Goal: Transaction & Acquisition: Purchase product/service

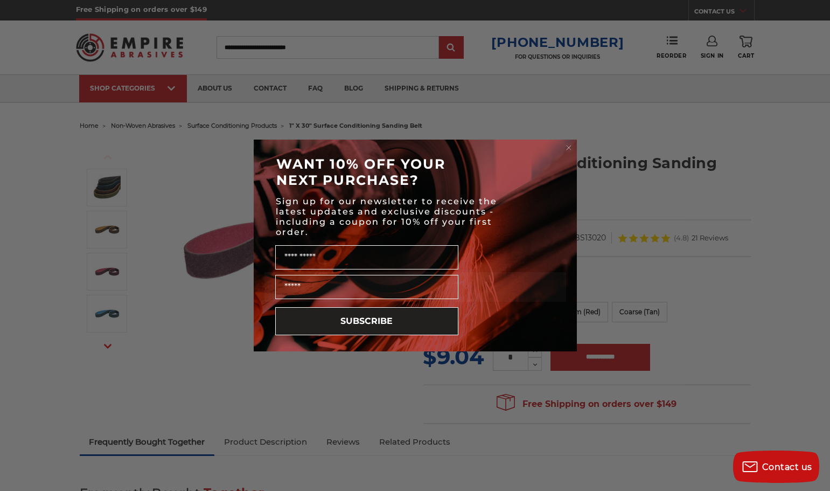
click at [570, 148] on circle "Close dialog" at bounding box center [569, 148] width 10 height 10
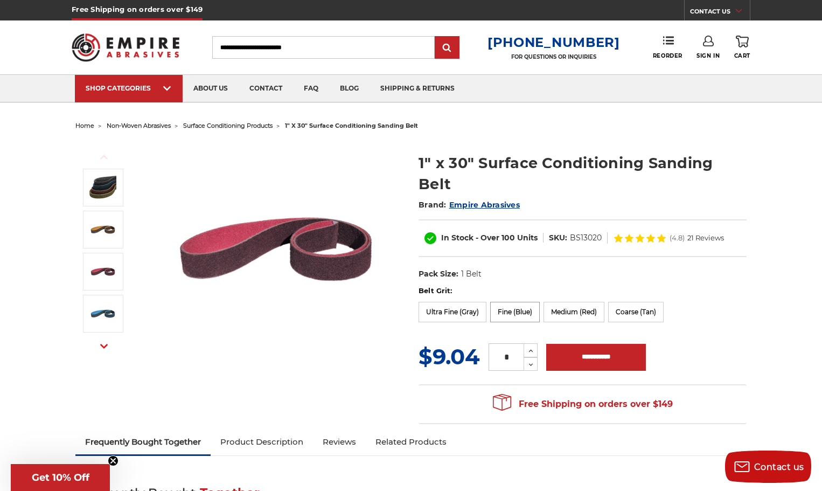
click at [506, 302] on label "Fine (Blue)" at bounding box center [515, 312] width 50 height 20
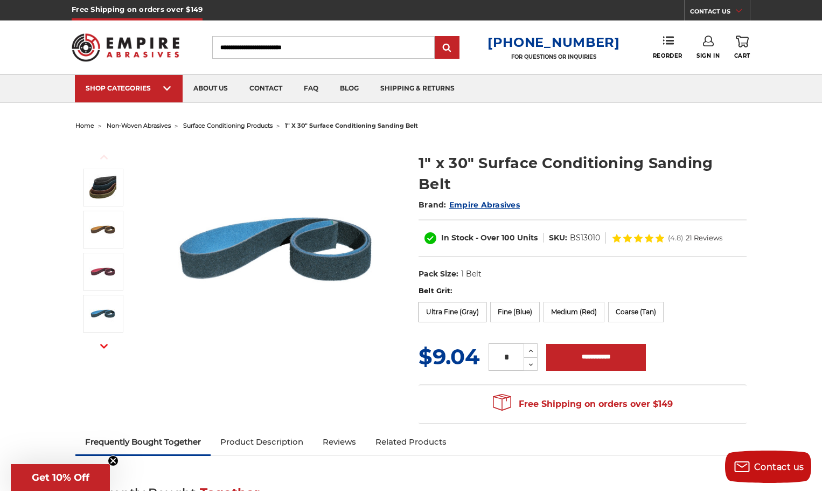
click at [464, 302] on label "Ultra Fine (Gray)" at bounding box center [453, 312] width 68 height 20
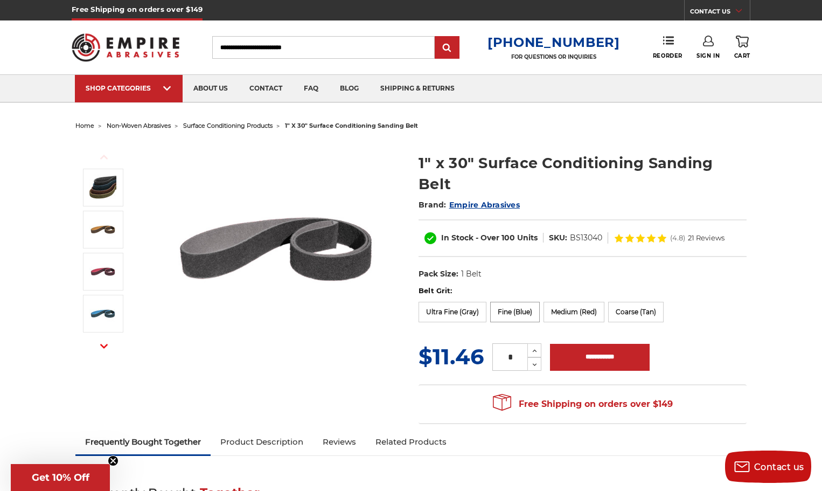
click at [509, 302] on label "Fine (Blue)" at bounding box center [515, 312] width 50 height 20
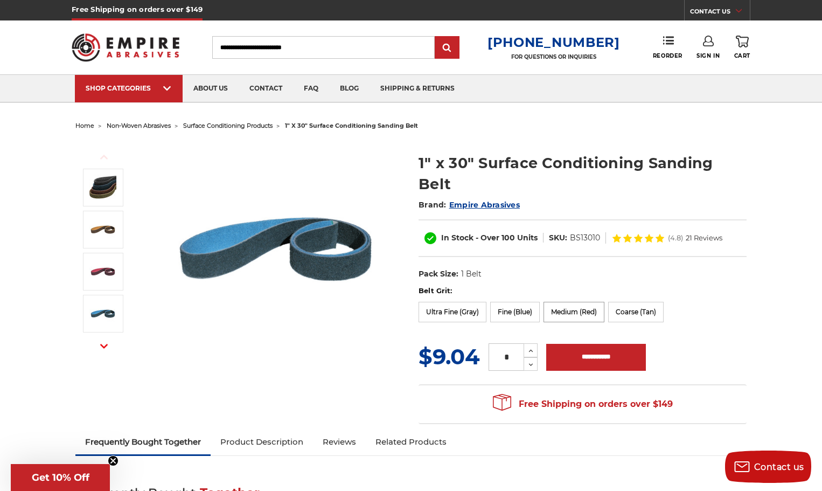
click at [563, 302] on label "Medium (Red)" at bounding box center [574, 312] width 61 height 20
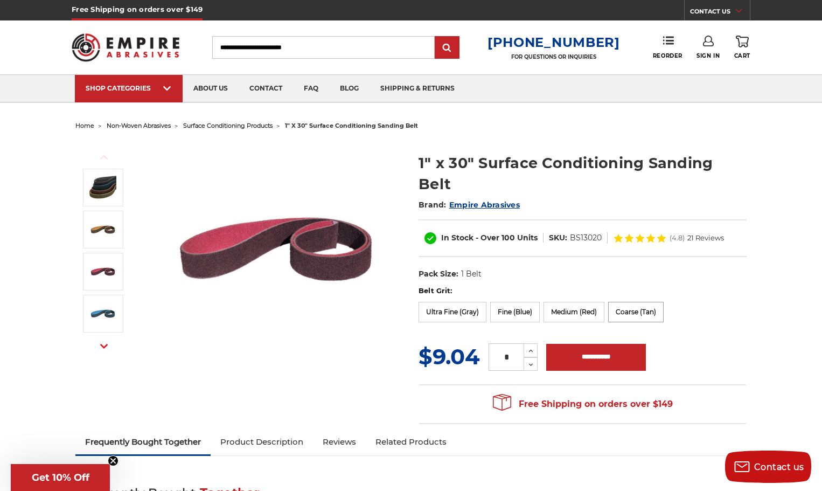
click at [627, 302] on label "Coarse (Tan)" at bounding box center [635, 312] width 55 height 20
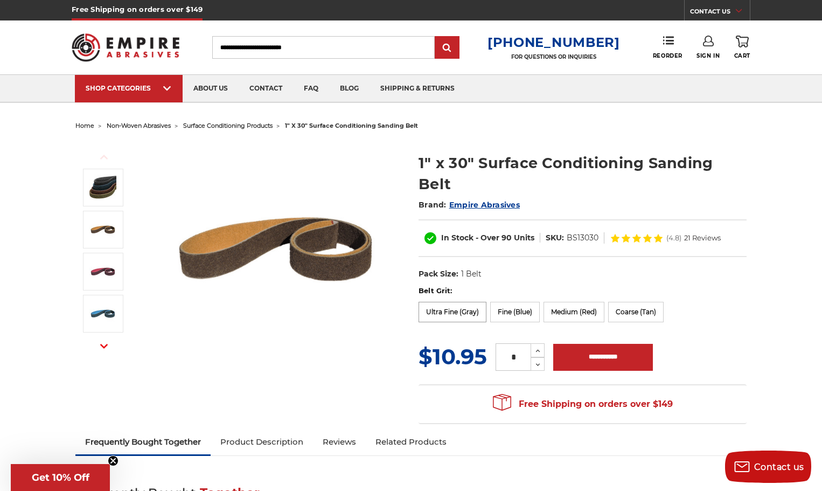
click at [460, 302] on label "Ultra Fine (Gray)" at bounding box center [453, 312] width 68 height 20
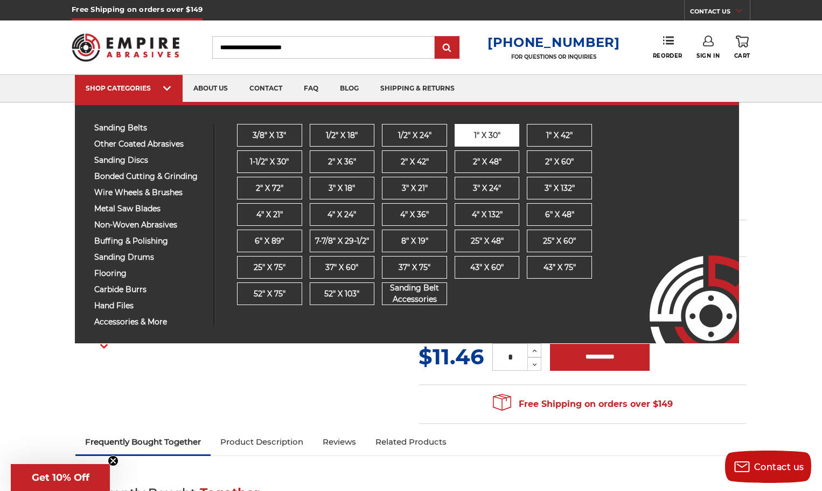
click at [484, 134] on span "1" x 30"" at bounding box center [487, 135] width 26 height 11
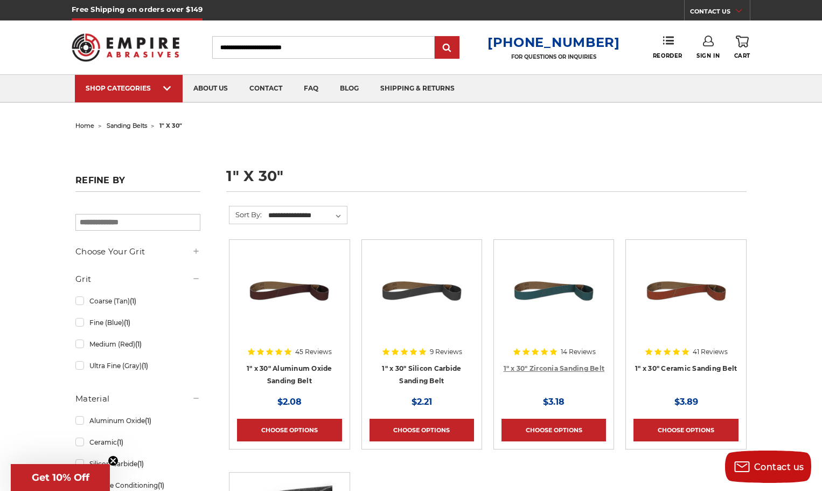
click at [566, 365] on link "1" x 30" Zirconia Sanding Belt" at bounding box center [554, 368] width 101 height 8
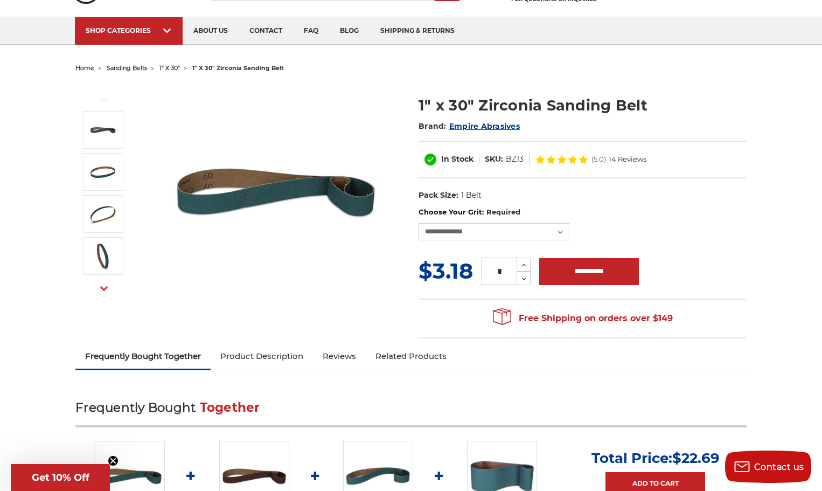
scroll to position [53, 0]
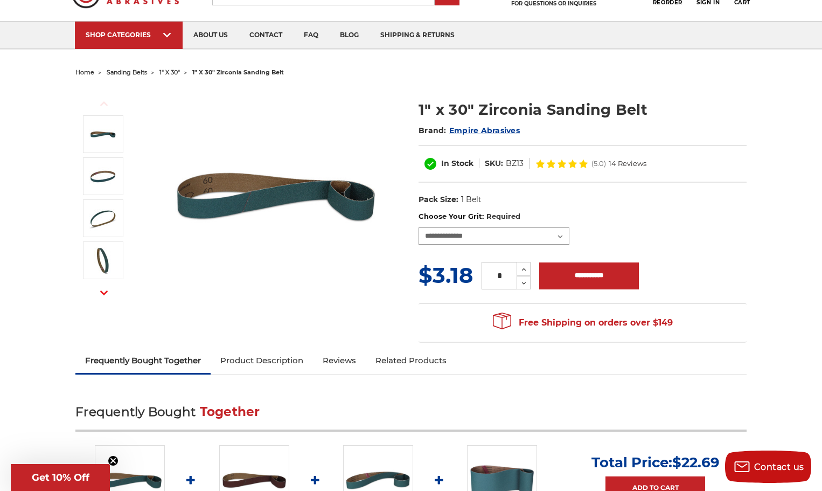
click at [559, 237] on select "**********" at bounding box center [494, 235] width 151 height 17
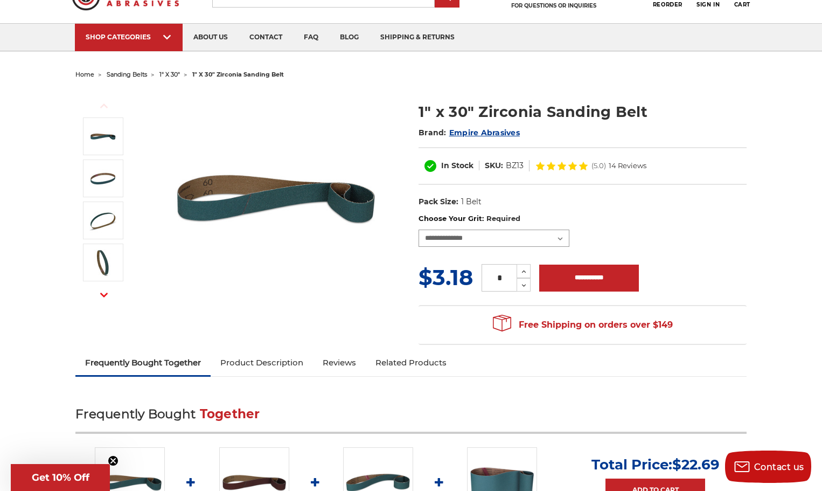
scroll to position [0, 0]
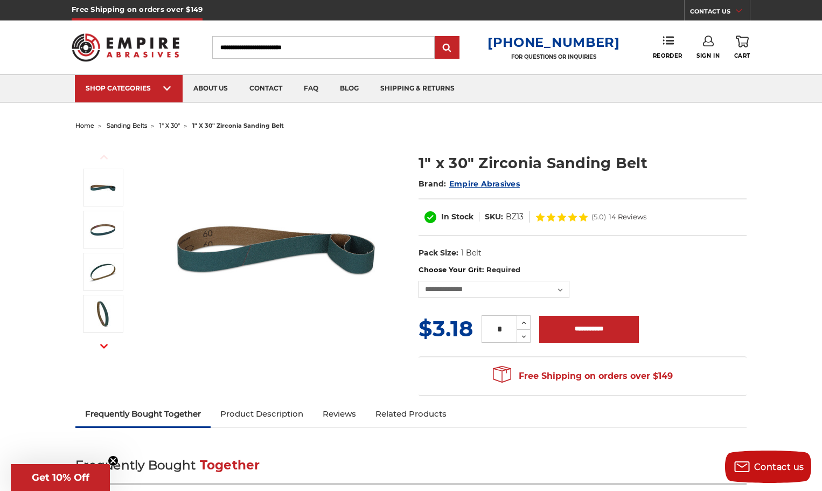
drag, startPoint x: 829, startPoint y: 4, endPoint x: 736, endPoint y: 253, distance: 265.1
click at [736, 253] on dl "UPC: Pack Size: 1 Belt Material: Zirconia" at bounding box center [583, 253] width 328 height 23
